Goal: Find specific page/section: Find specific page/section

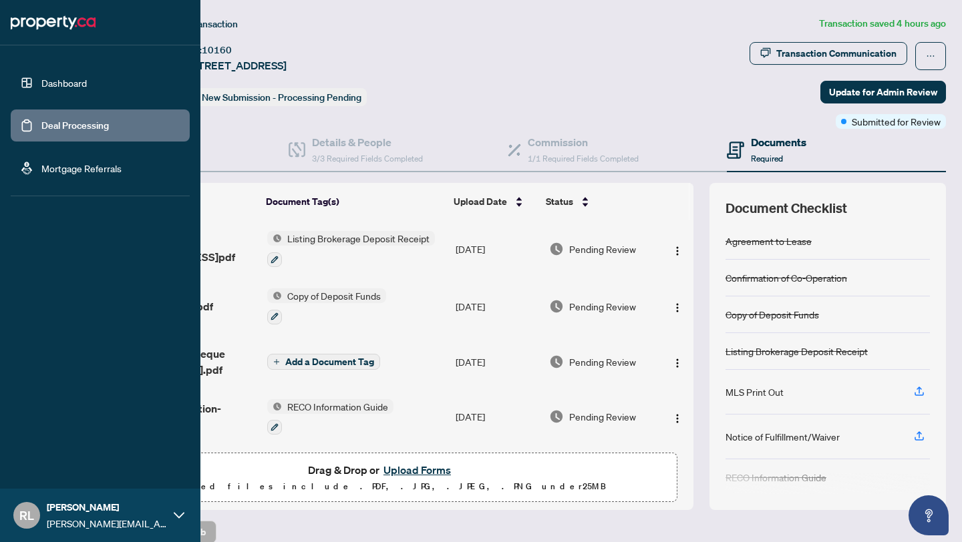
click at [41, 79] on link "Dashboard" at bounding box center [63, 83] width 45 height 12
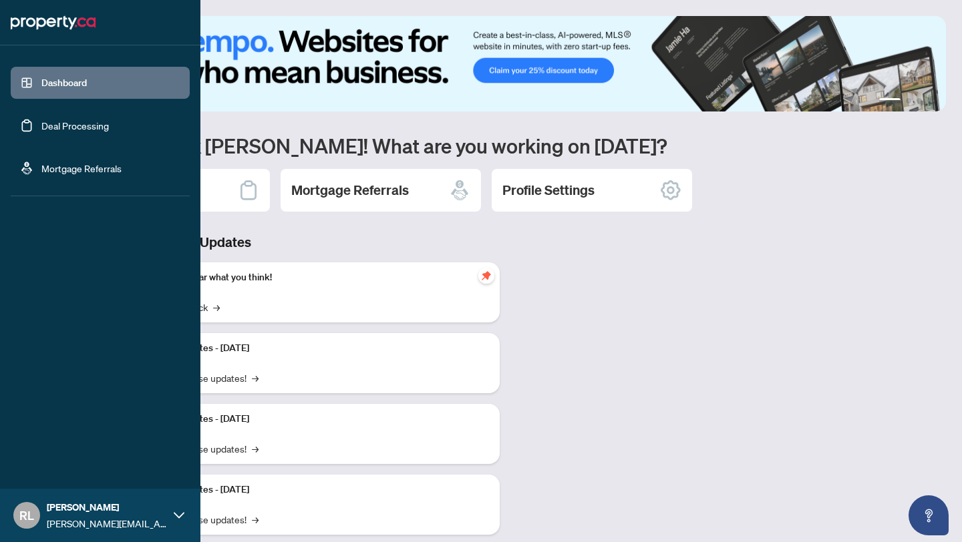
click at [41, 130] on link "Deal Processing" at bounding box center [74, 126] width 67 height 12
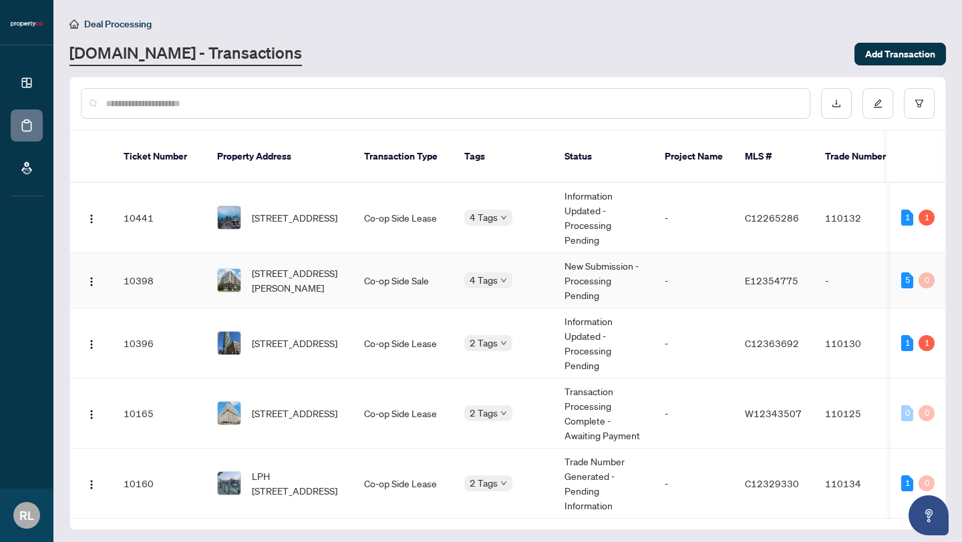
click at [348, 285] on td "[STREET_ADDRESS][PERSON_NAME]" at bounding box center [279, 280] width 147 height 55
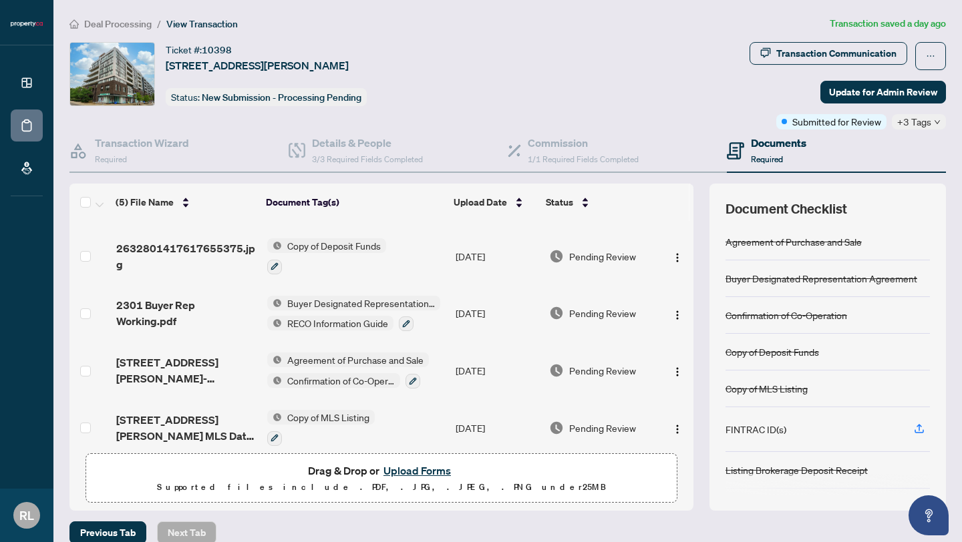
scroll to position [61, 0]
